Goal: Task Accomplishment & Management: Manage account settings

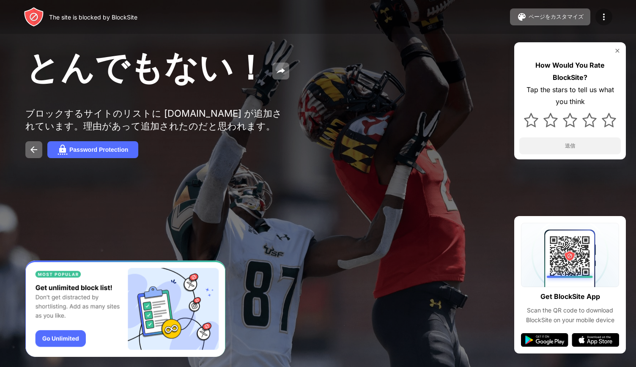
click at [605, 17] on img at bounding box center [604, 17] width 10 height 10
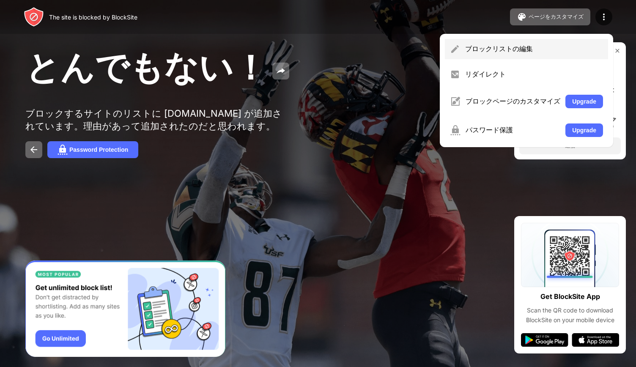
click at [515, 54] on div "ブロックリストの編集" at bounding box center [526, 49] width 163 height 20
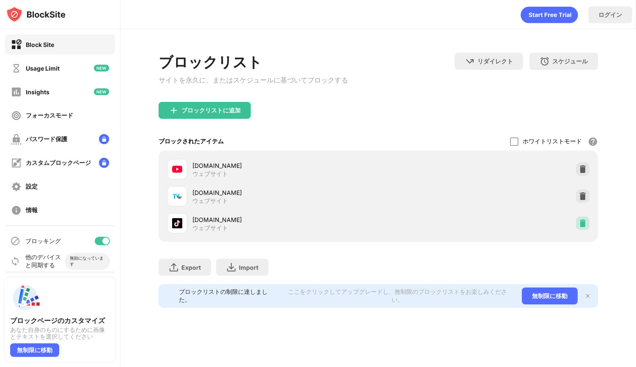
click at [577, 230] on div at bounding box center [583, 223] width 14 height 14
